Goal: Task Accomplishment & Management: Use online tool/utility

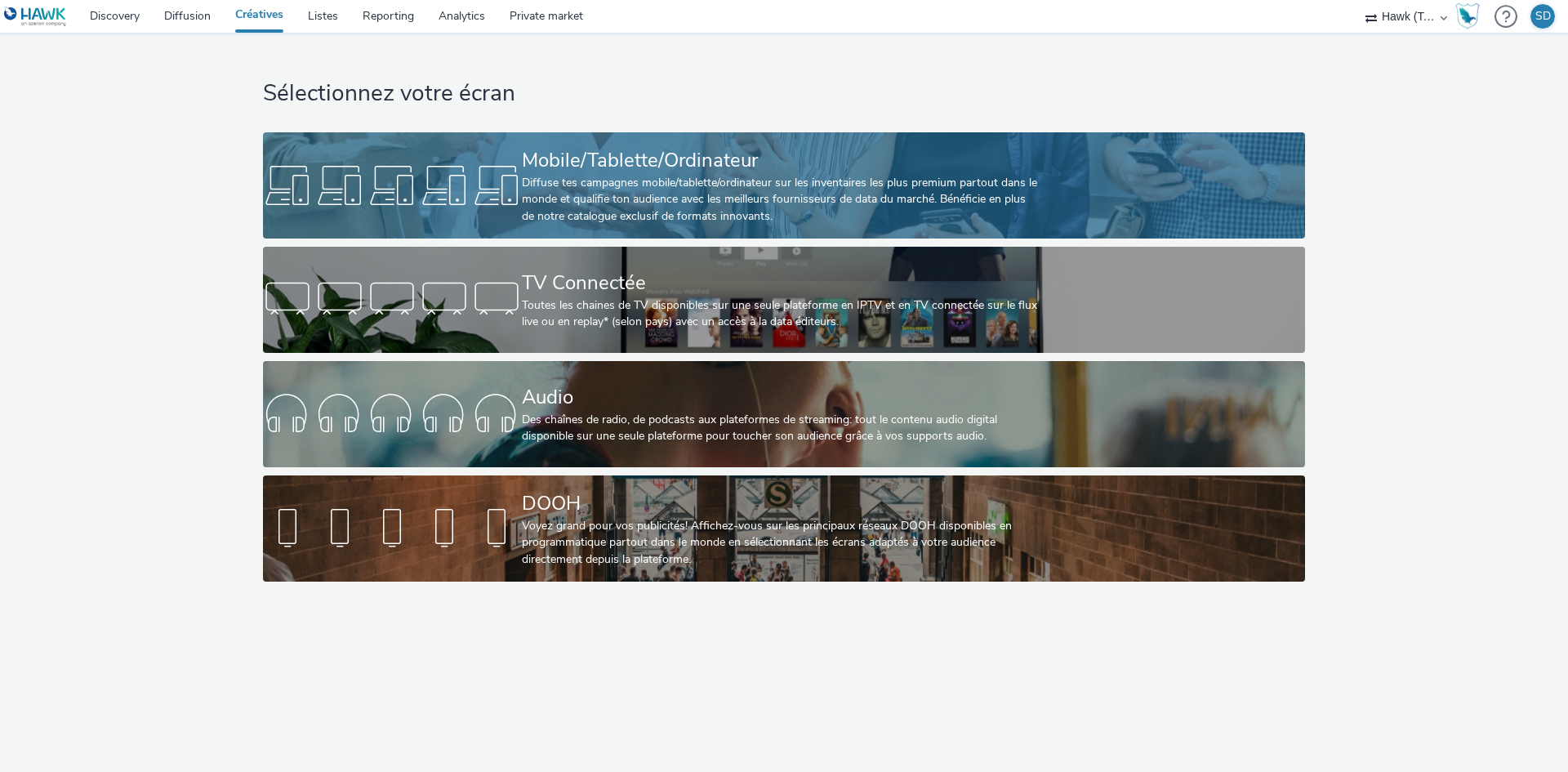
click at [990, 189] on div "Diffuse tes campagnes mobile/tablette/ordinateur sur les inventaires les plus p…" at bounding box center [781, 200] width 518 height 49
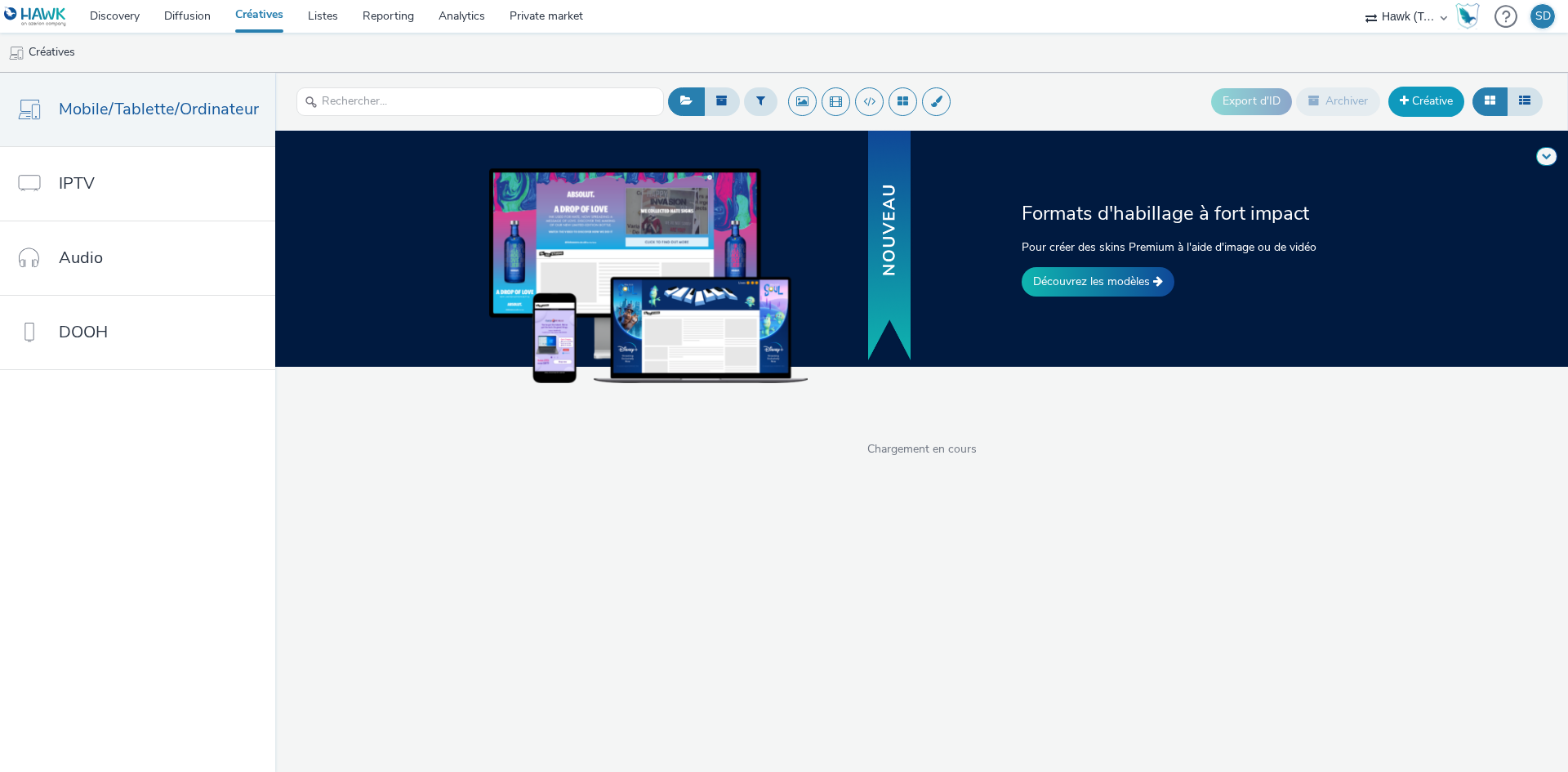
click at [1435, 93] on link "Créative" at bounding box center [1427, 101] width 76 height 29
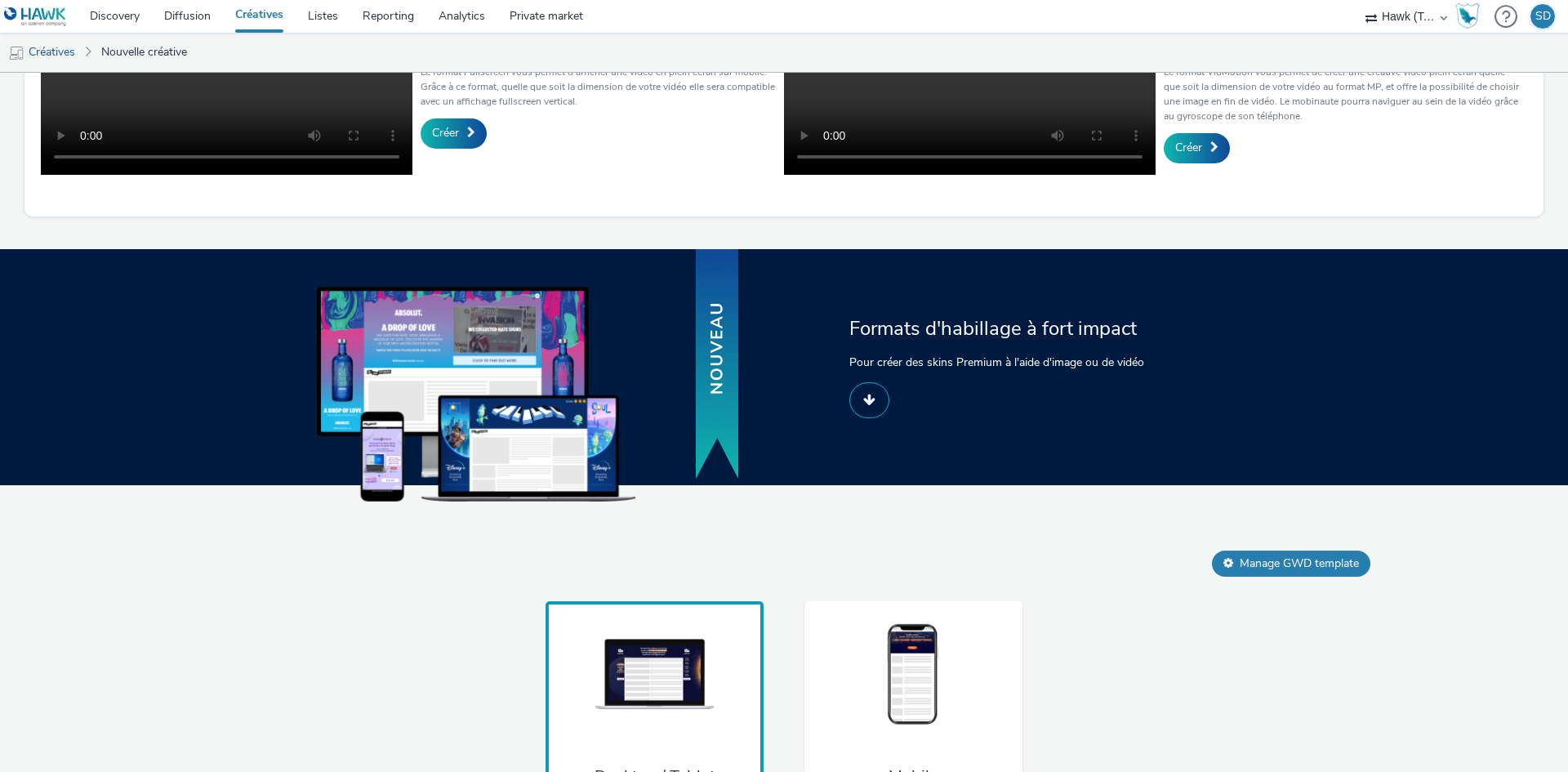
click at [863, 406] on span at bounding box center [869, 399] width 12 height 13
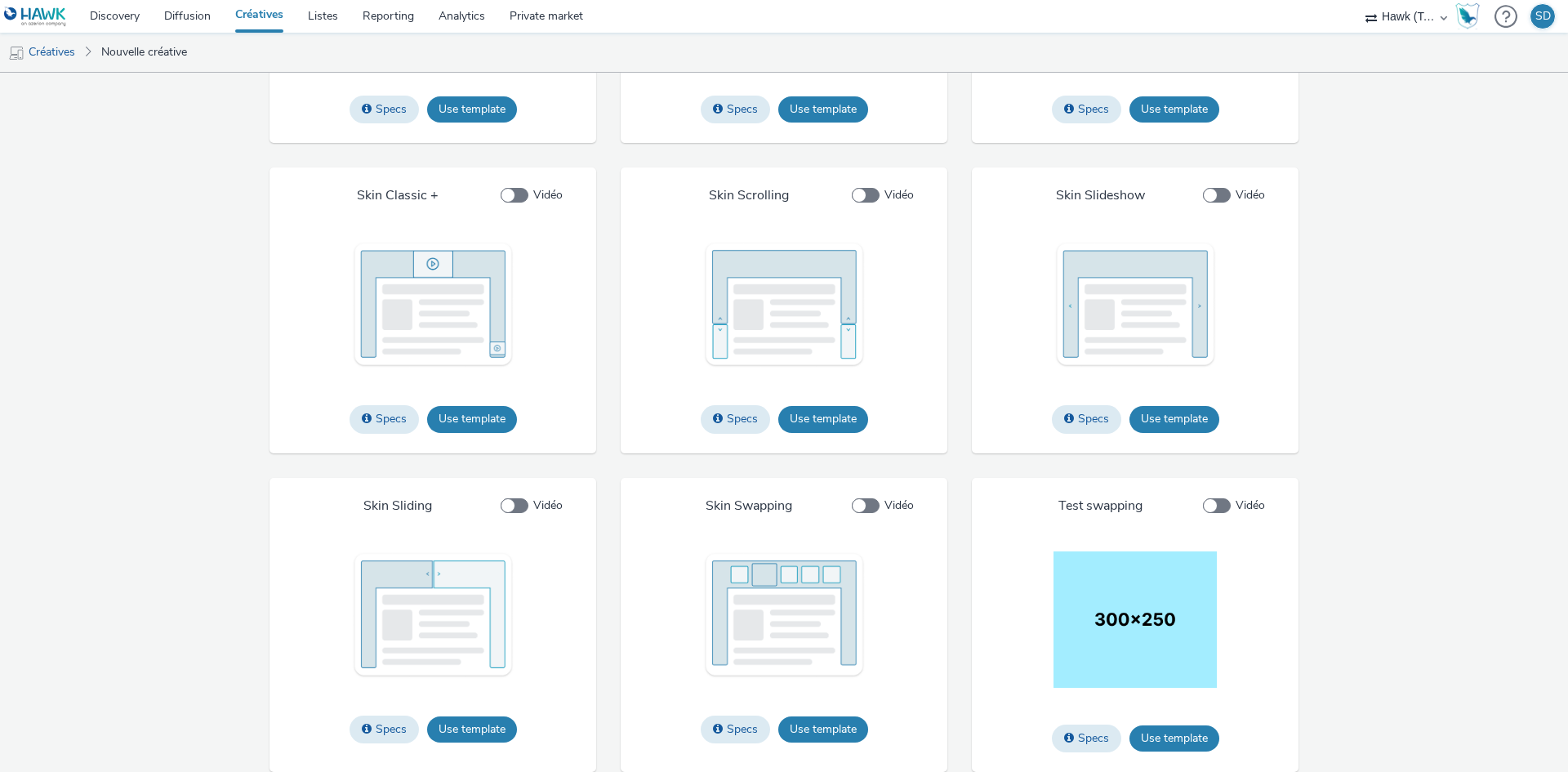
scroll to position [2064, 0]
click at [847, 422] on button "Use template" at bounding box center [823, 419] width 90 height 26
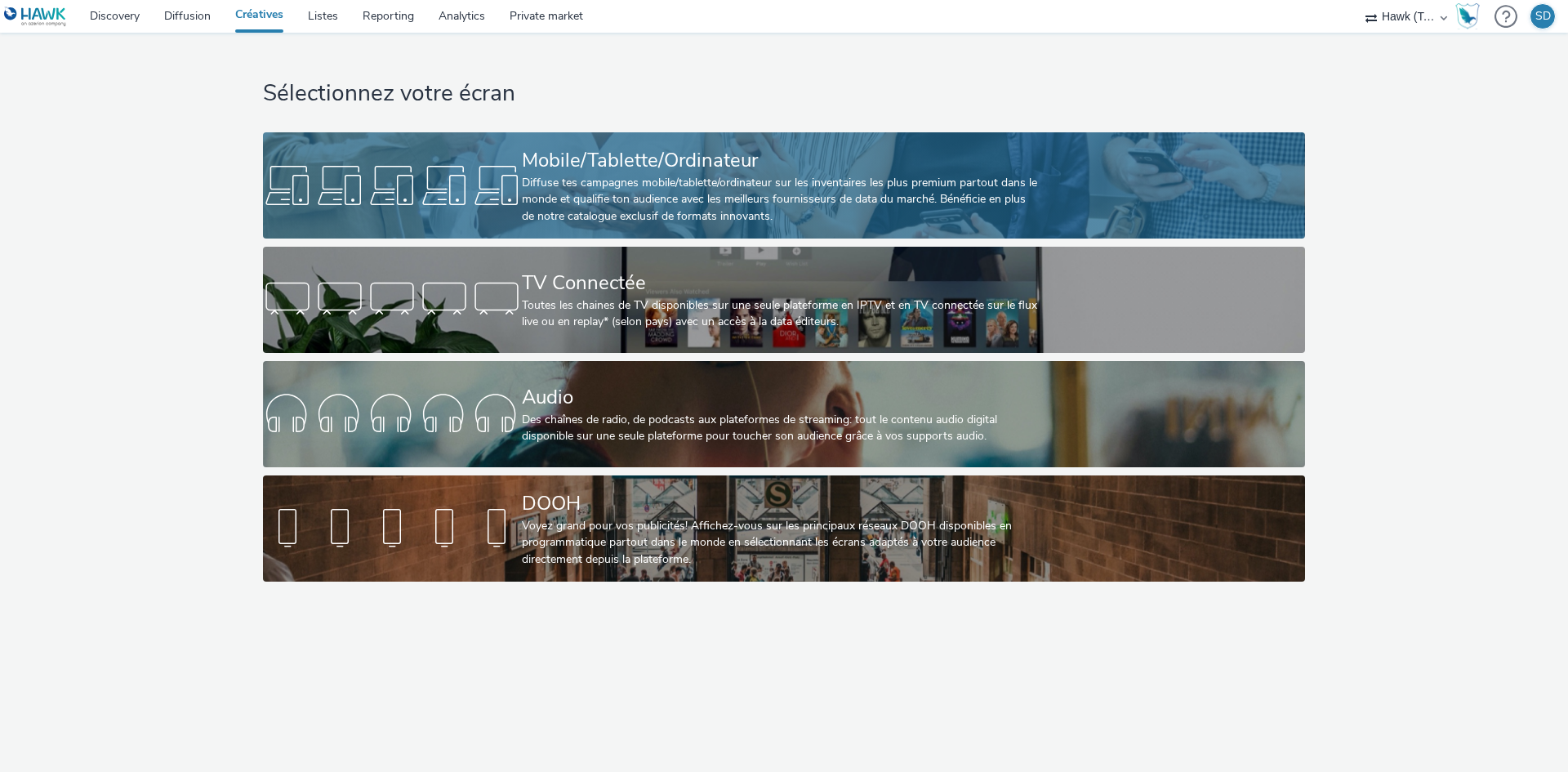
click at [430, 174] on div at bounding box center [392, 186] width 259 height 52
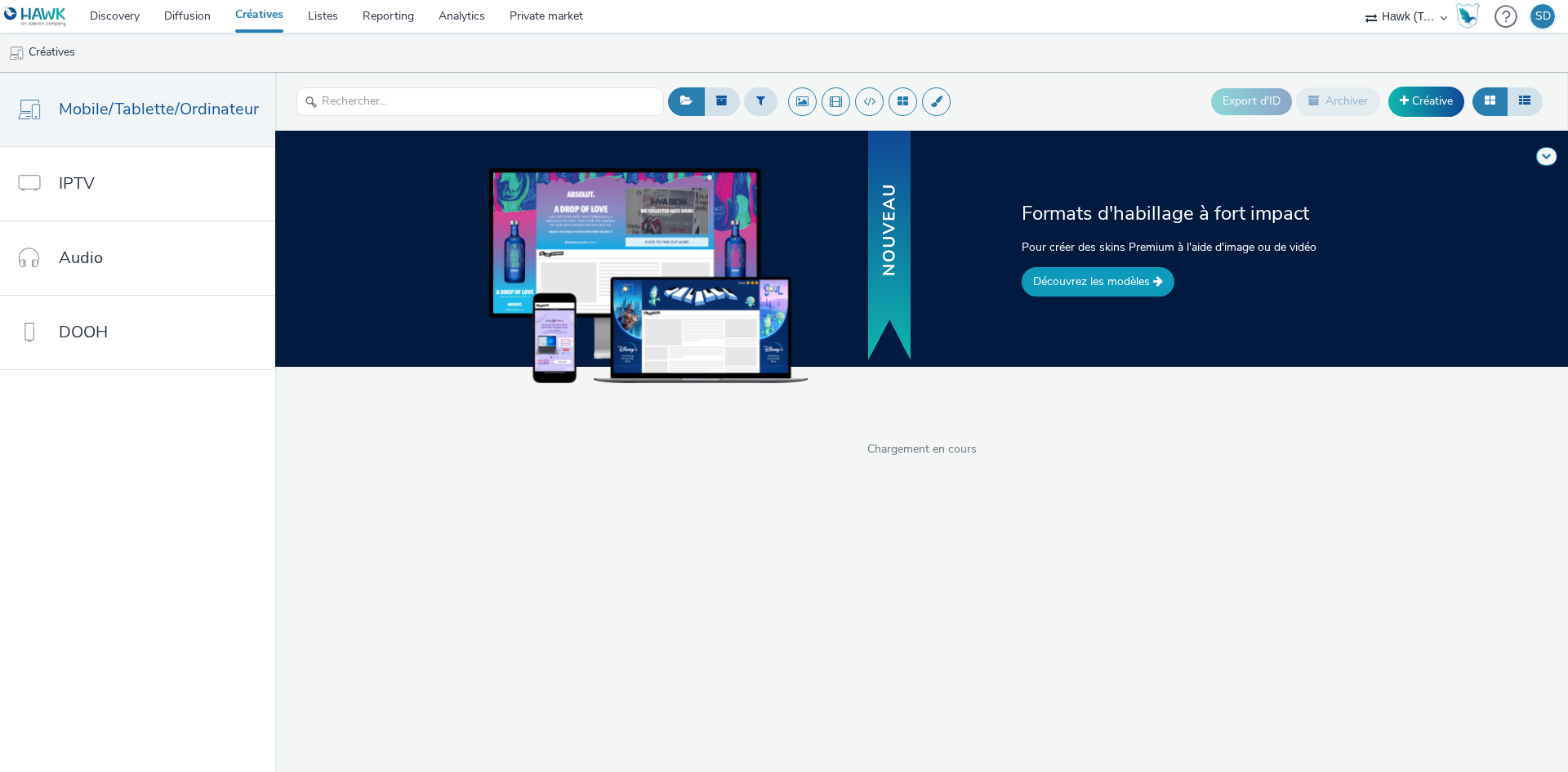
click at [1124, 280] on link "Découvrez les modèles" at bounding box center [1098, 282] width 153 height 29
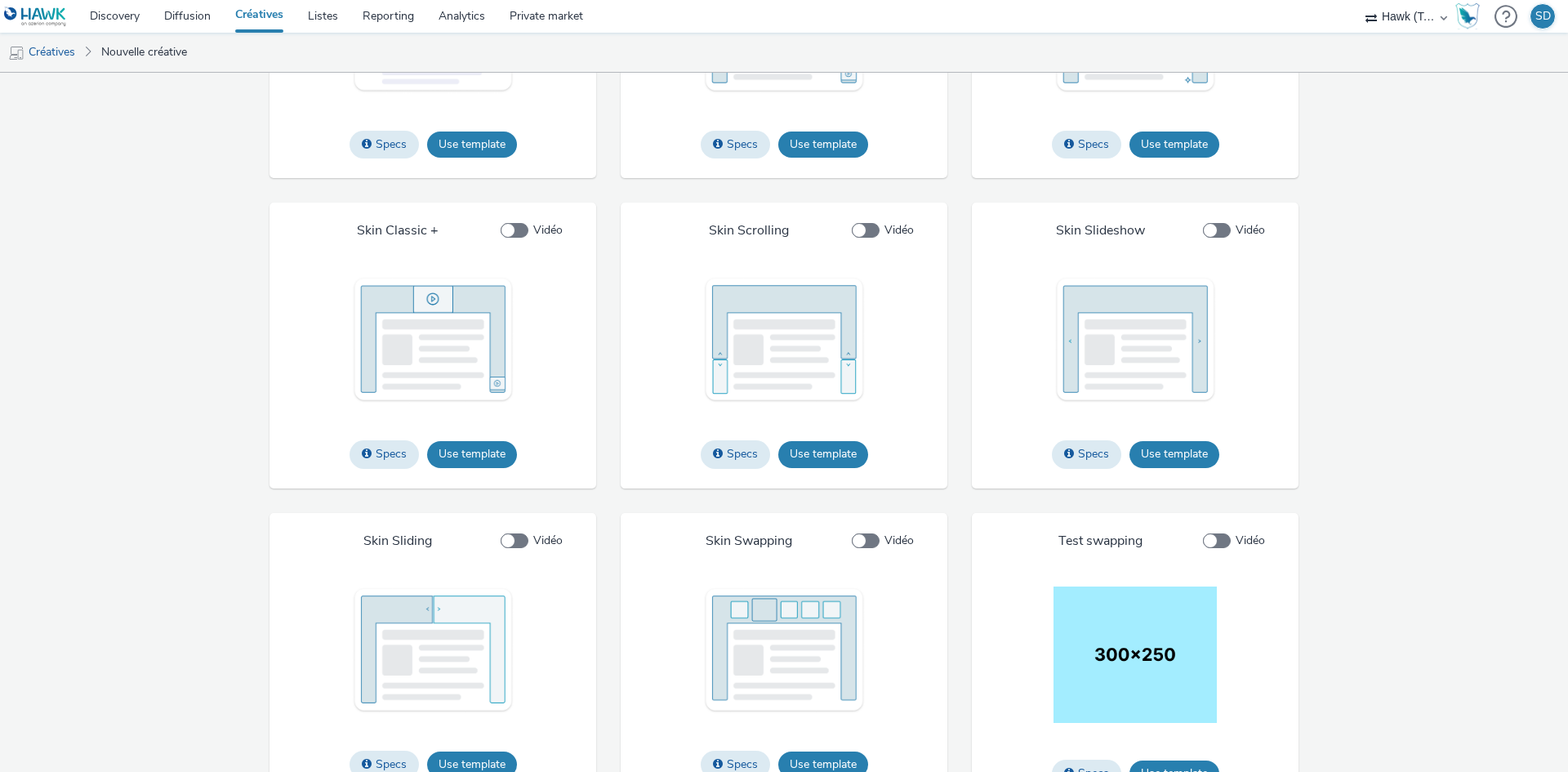
scroll to position [1982, 0]
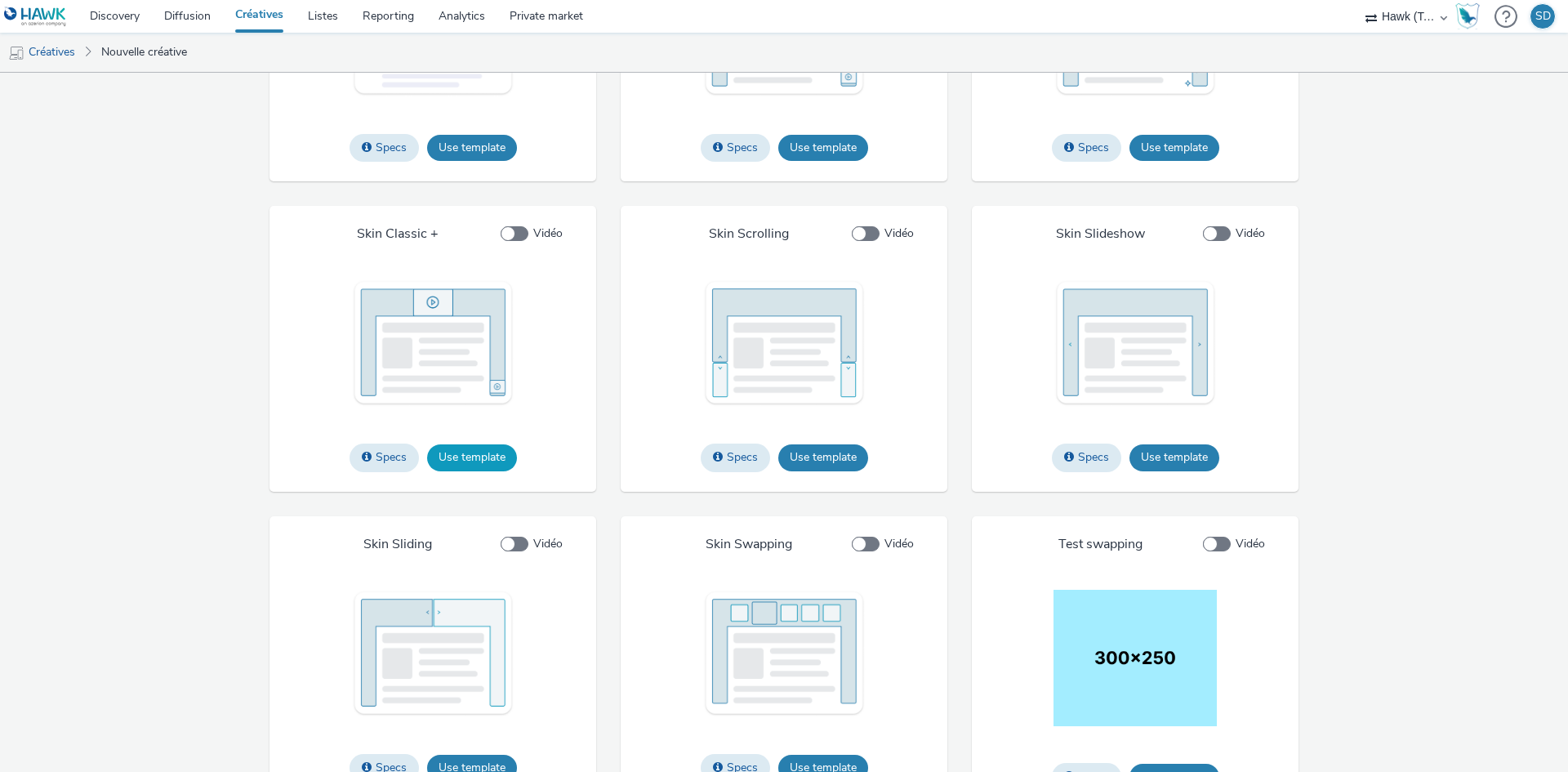
click at [508, 470] on button "Use template" at bounding box center [473, 457] width 90 height 26
